Goal: Task Accomplishment & Management: Complete application form

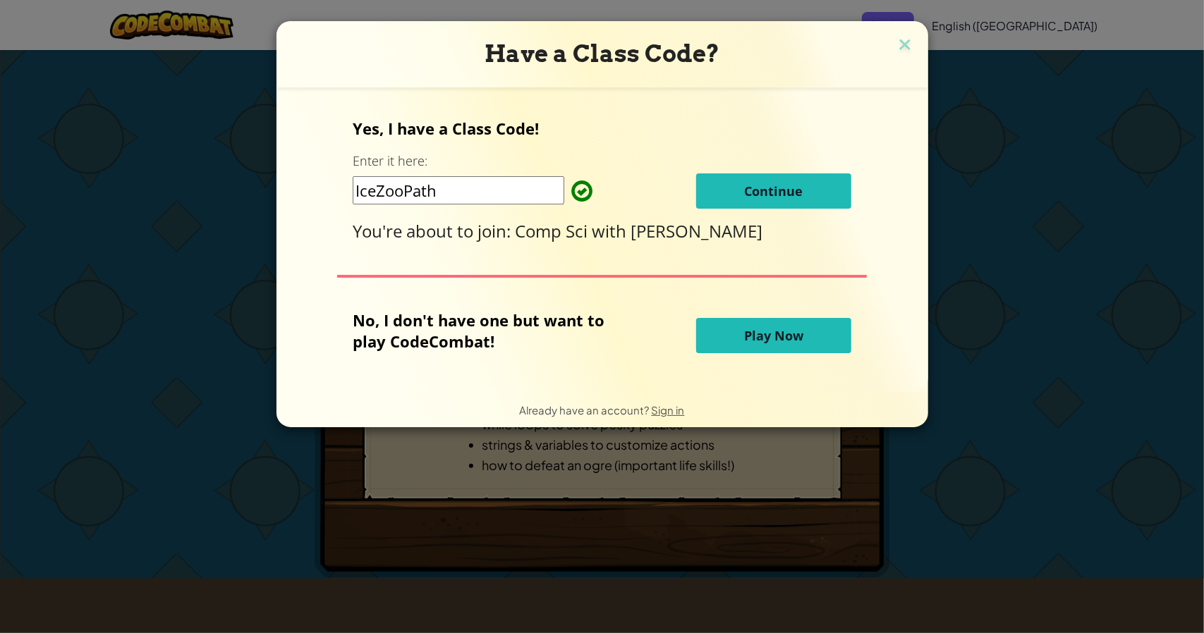
click at [769, 180] on button "Continue" at bounding box center [773, 190] width 155 height 35
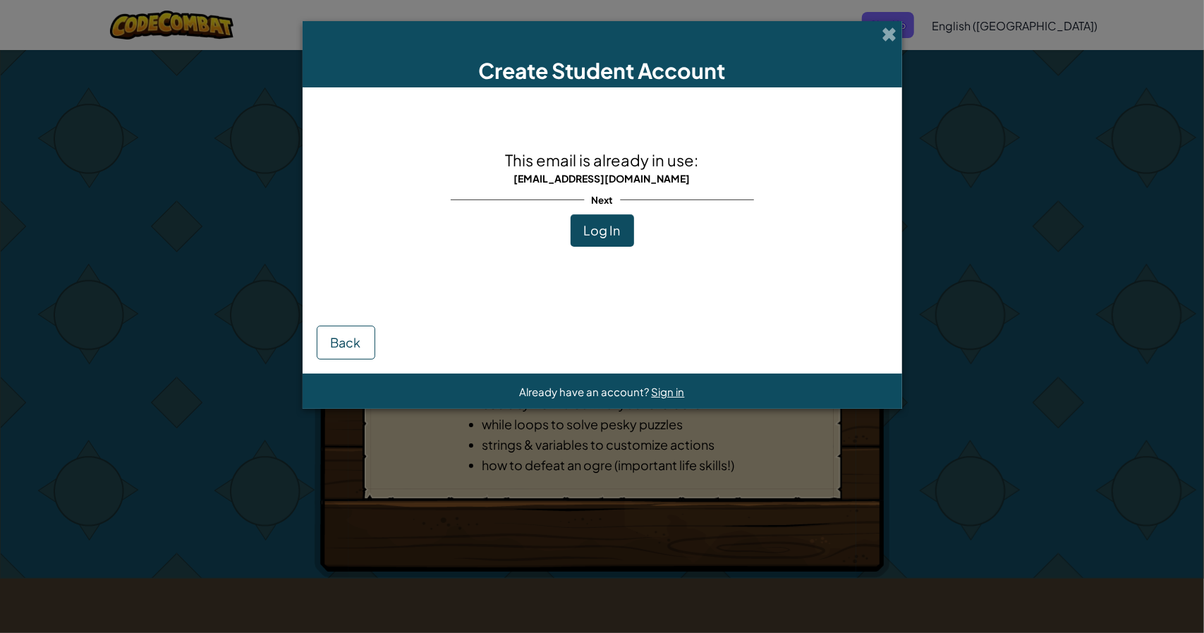
click at [621, 230] on button "Log In" at bounding box center [602, 230] width 63 height 32
